Goal: Book appointment/travel/reservation

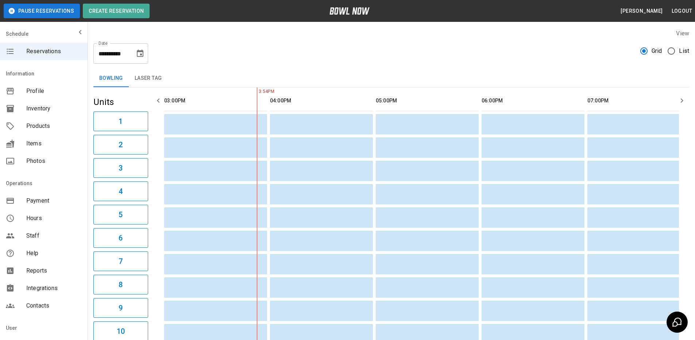
click at [684, 104] on icon "button" at bounding box center [681, 100] width 9 height 9
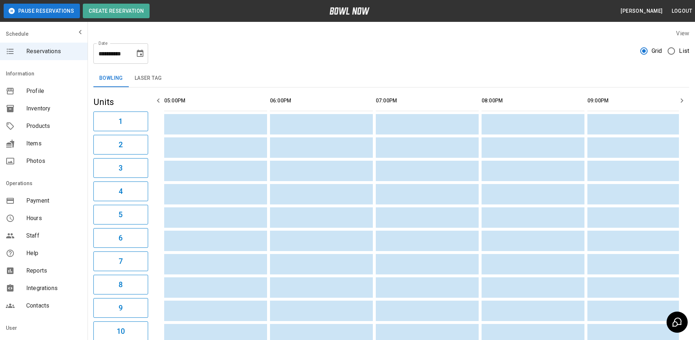
scroll to position [0, 846]
click at [684, 104] on icon "button" at bounding box center [681, 100] width 9 height 9
click at [155, 96] on button "button" at bounding box center [158, 100] width 15 height 15
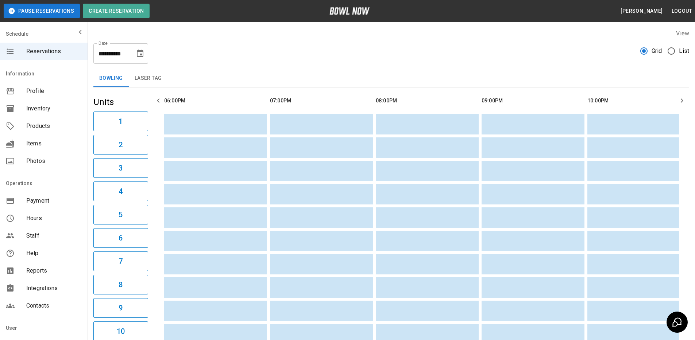
click at [155, 96] on button "button" at bounding box center [158, 100] width 15 height 15
click at [154, 81] on button "Laser Tag" at bounding box center [148, 79] width 39 height 18
click at [158, 102] on icon "button" at bounding box center [158, 100] width 9 height 9
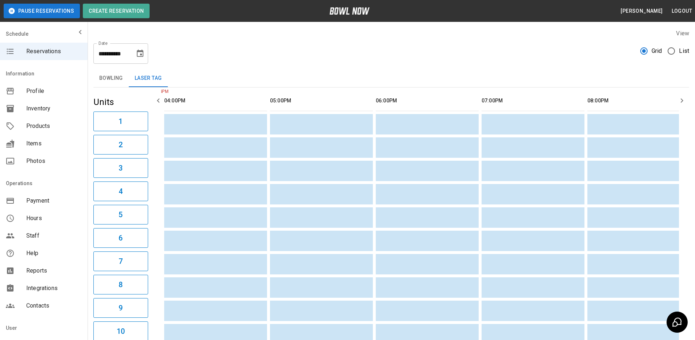
click at [158, 102] on icon "button" at bounding box center [158, 100] width 9 height 9
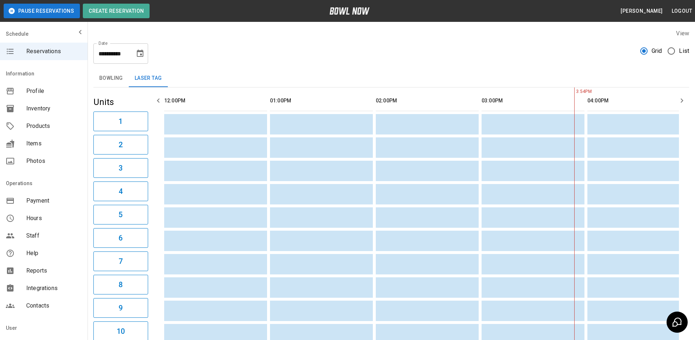
click at [123, 83] on button "Bowling" at bounding box center [110, 79] width 35 height 18
click at [136, 80] on button "Laser Tag" at bounding box center [148, 79] width 39 height 18
click at [114, 77] on button "Bowling" at bounding box center [110, 79] width 35 height 18
